Goal: Navigation & Orientation: Find specific page/section

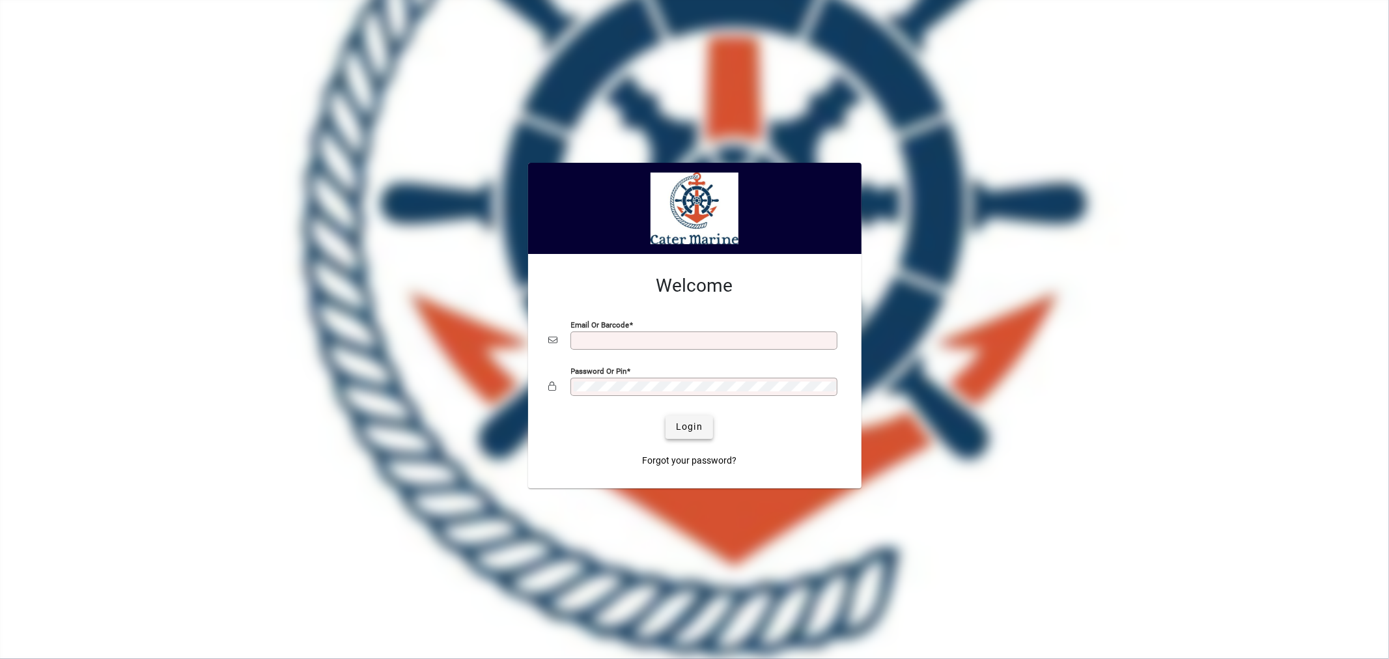
type input "**********"
click at [695, 431] on span "Login" at bounding box center [689, 427] width 27 height 14
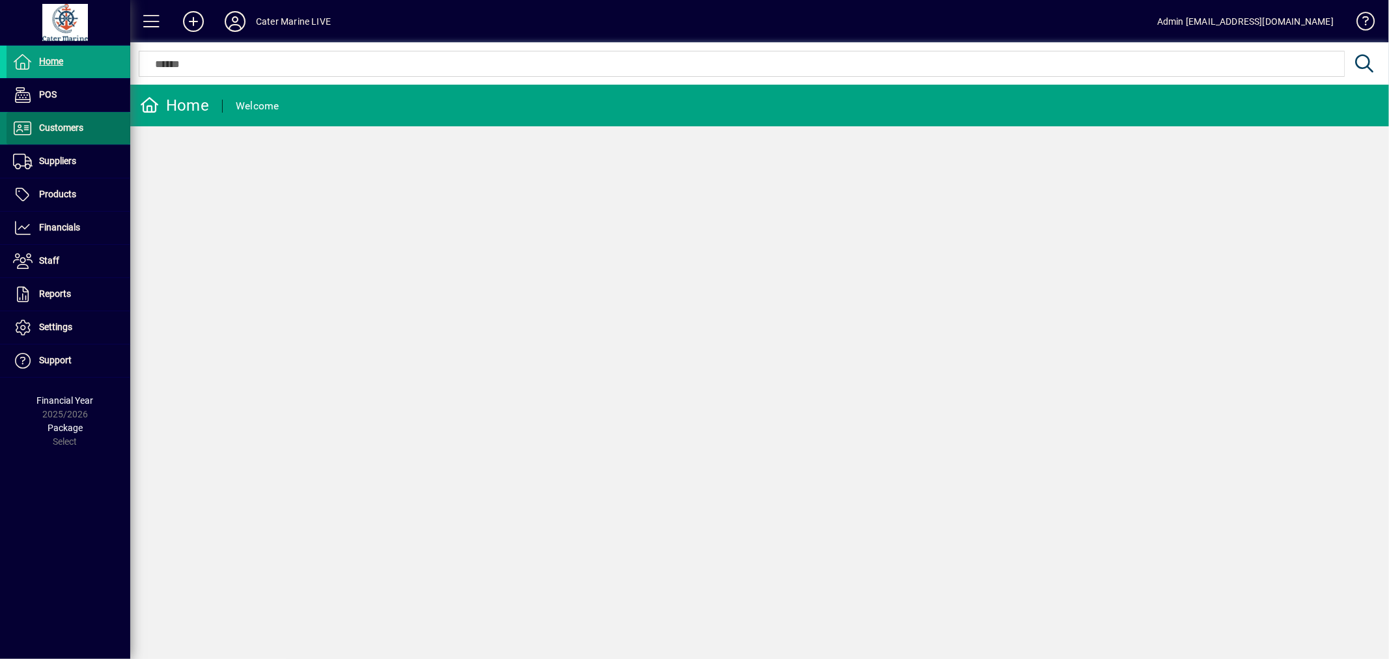
click at [55, 127] on span "Customers" at bounding box center [61, 127] width 44 height 10
